Goal: Information Seeking & Learning: Learn about a topic

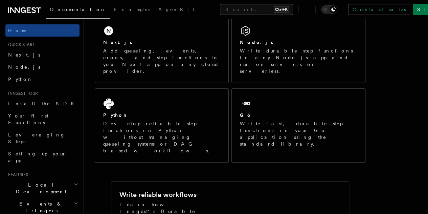
scroll to position [117, 0]
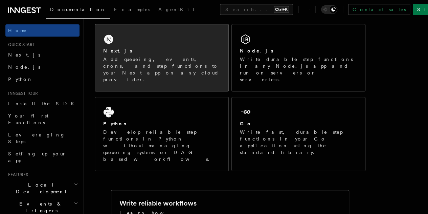
click at [118, 79] on div "Next.js Add queueing, events, crons, and step functions to your Next app on any…" at bounding box center [161, 57] width 133 height 67
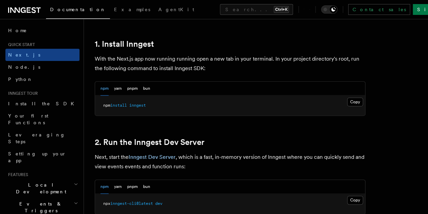
scroll to position [365, 0]
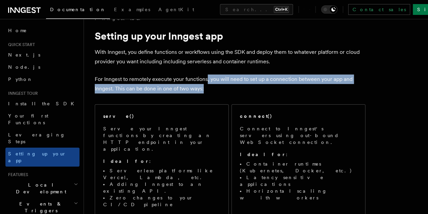
drag, startPoint x: 0, startPoint y: 0, endPoint x: 202, endPoint y: 59, distance: 210.2
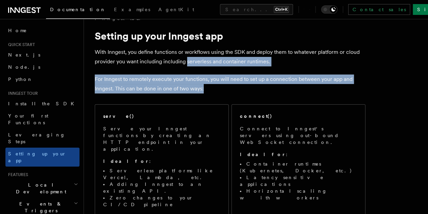
click at [202, 59] on p "With Inngest, you define functions or workflows using the SDK and deploy them t…" at bounding box center [230, 56] width 271 height 19
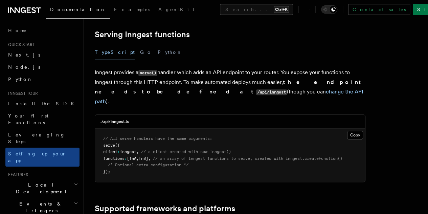
scroll to position [246, 0]
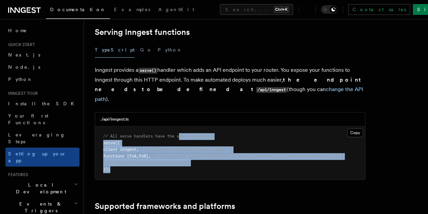
drag, startPoint x: 183, startPoint y: 135, endPoint x: 181, endPoint y: 104, distance: 30.9
click at [181, 126] on pre "// All serve handlers have the same arguments: serve ({ client : inngest , // a…" at bounding box center [230, 152] width 270 height 53
click at [181, 134] on span "// All serve handlers have the same arguments:" at bounding box center [157, 136] width 109 height 5
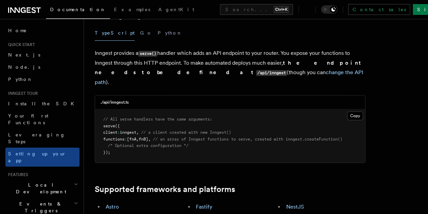
scroll to position [264, 0]
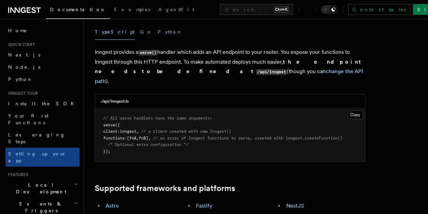
drag, startPoint x: 169, startPoint y: 124, endPoint x: 168, endPoint y: 97, distance: 26.7
click at [168, 108] on pre "// All serve handlers have the same arguments: serve ({ client : inngest , // a…" at bounding box center [230, 134] width 270 height 53
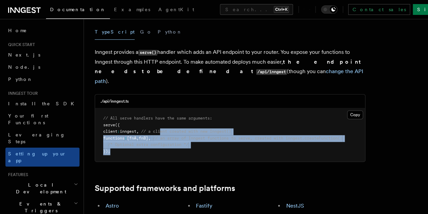
click at [168, 129] on span "// a client created with new Inngest()" at bounding box center [186, 131] width 90 height 5
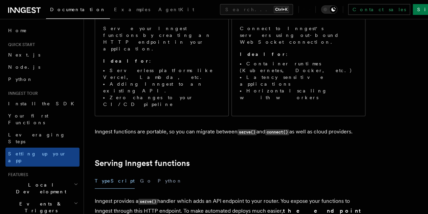
scroll to position [115, 0]
click at [48, 129] on link "Leveraging Steps" at bounding box center [42, 138] width 74 height 19
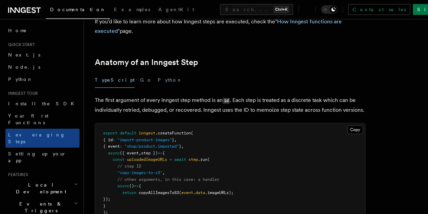
scroll to position [292, 0]
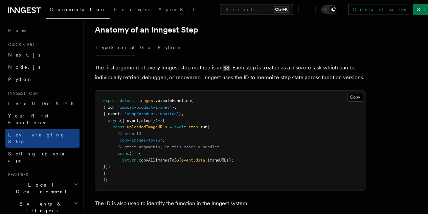
drag, startPoint x: 141, startPoint y: 163, endPoint x: 140, endPoint y: 127, distance: 35.5
click at [140, 127] on pre "export default inngest .createFunction ( { id : "import-product-images" } , { e…" at bounding box center [230, 140] width 270 height 99
click at [154, 157] on pre "export default inngest .createFunction ( { id : "import-product-images" } , { e…" at bounding box center [230, 140] width 270 height 99
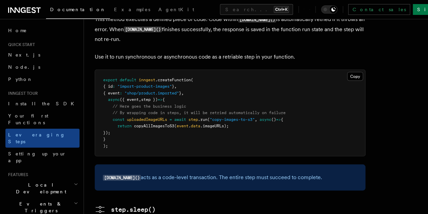
scroll to position [619, 0]
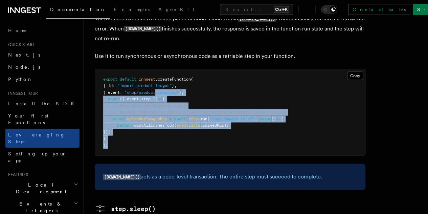
drag, startPoint x: 161, startPoint y: 134, endPoint x: 160, endPoint y: 80, distance: 54.1
click at [160, 80] on pre "export default inngest .createFunction ( { id : "import-product-images" } , { e…" at bounding box center [230, 112] width 270 height 86
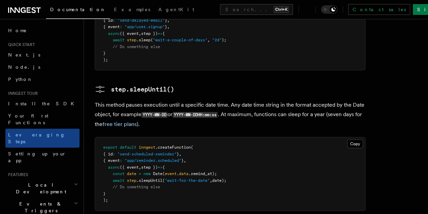
scroll to position [881, 0]
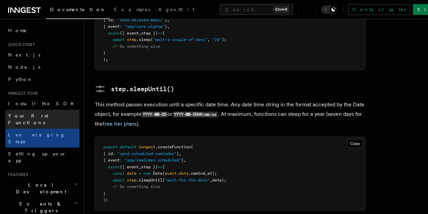
click at [45, 118] on span "Your first Functions" at bounding box center [28, 119] width 40 height 12
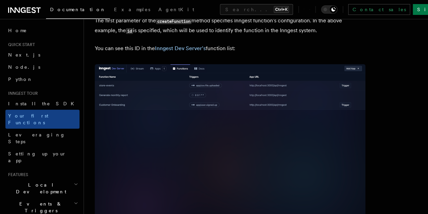
scroll to position [524, 0]
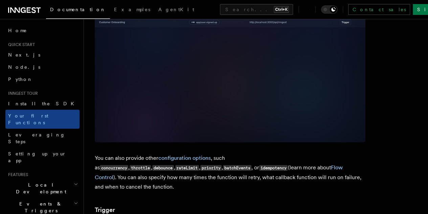
click at [129, 64] on img at bounding box center [230, 61] width 271 height 161
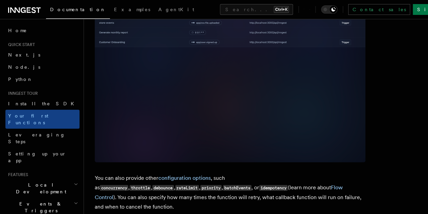
scroll to position [502, 0]
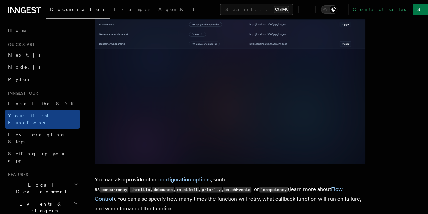
click at [148, 28] on img at bounding box center [230, 83] width 271 height 161
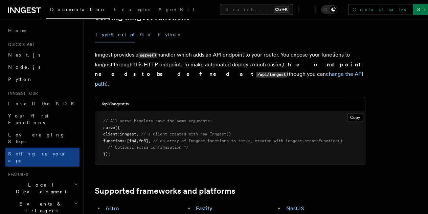
scroll to position [264, 0]
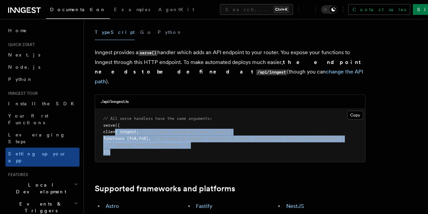
drag, startPoint x: 132, startPoint y: 119, endPoint x: 111, endPoint y: 95, distance: 32.0
click at [111, 109] on pre "// All serve handlers have the same arguments: serve ({ client : inngest , // a…" at bounding box center [230, 135] width 270 height 53
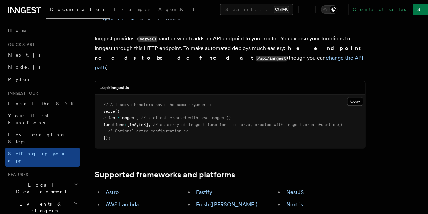
scroll to position [280, 0]
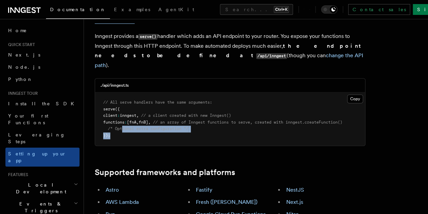
drag, startPoint x: 128, startPoint y: 111, endPoint x: 122, endPoint y: 96, distance: 15.2
click at [122, 96] on pre "// All serve handlers have the same arguments: serve ({ client : inngest , // a…" at bounding box center [230, 118] width 270 height 53
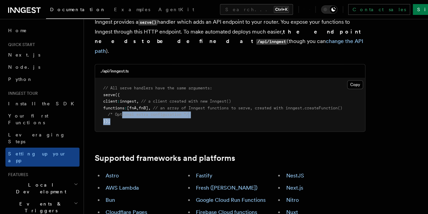
click at [138, 89] on pre "// All serve handlers have the same arguments: serve ({ client : inngest , // a…" at bounding box center [230, 104] width 270 height 53
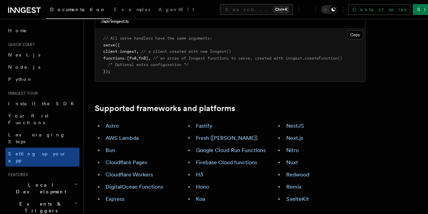
scroll to position [349, 0]
